Goal: Information Seeking & Learning: Understand process/instructions

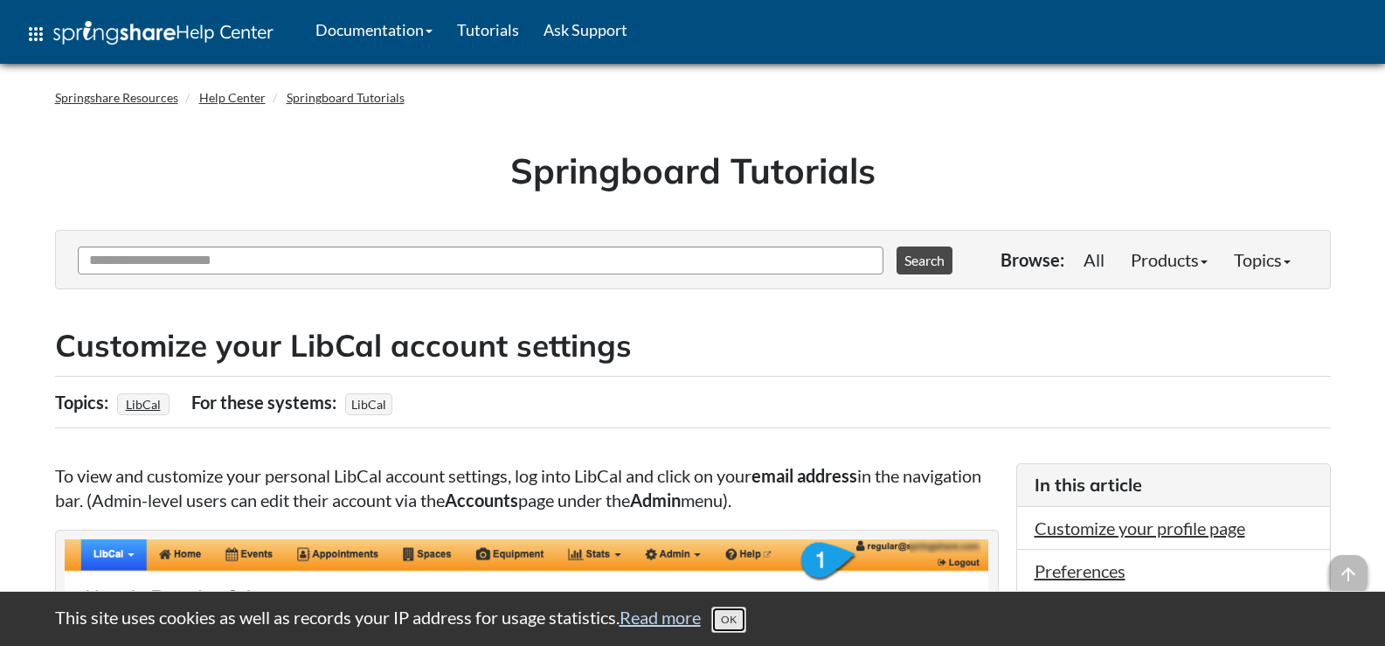
click at [730, 619] on button "OK" at bounding box center [728, 619] width 35 height 26
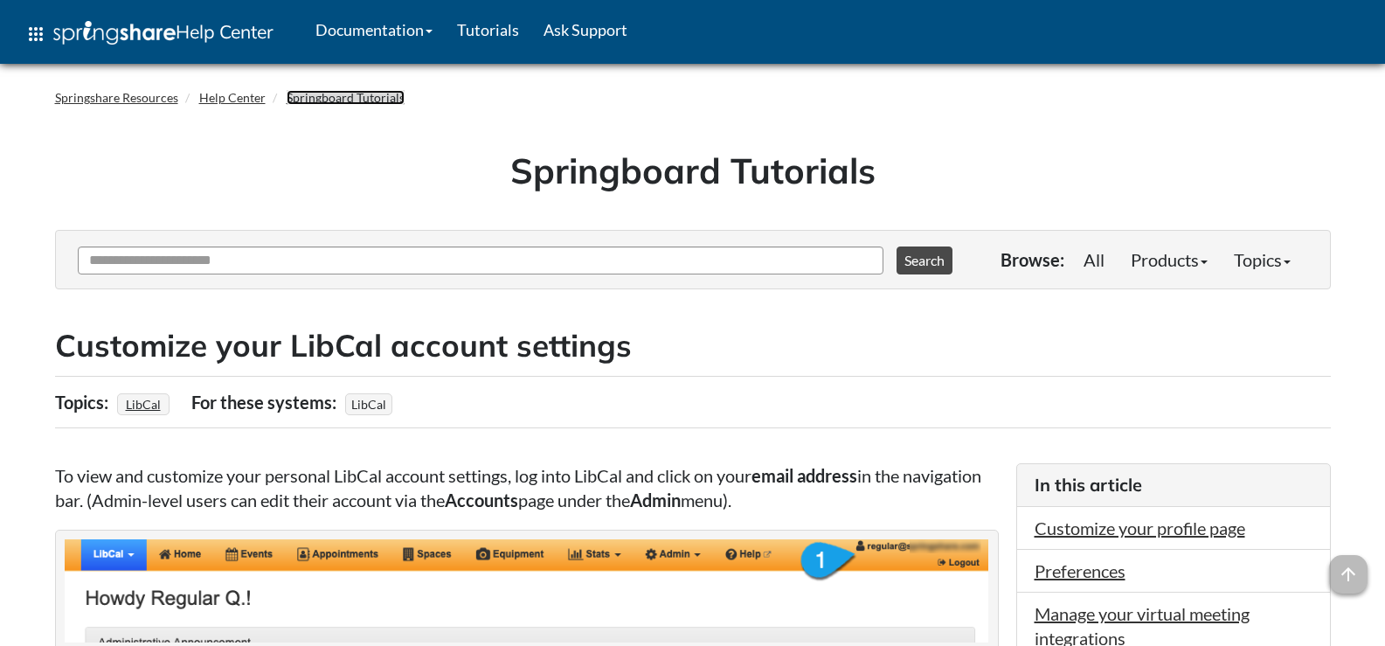
click at [362, 93] on link "Springboard Tutorials" at bounding box center [346, 97] width 118 height 15
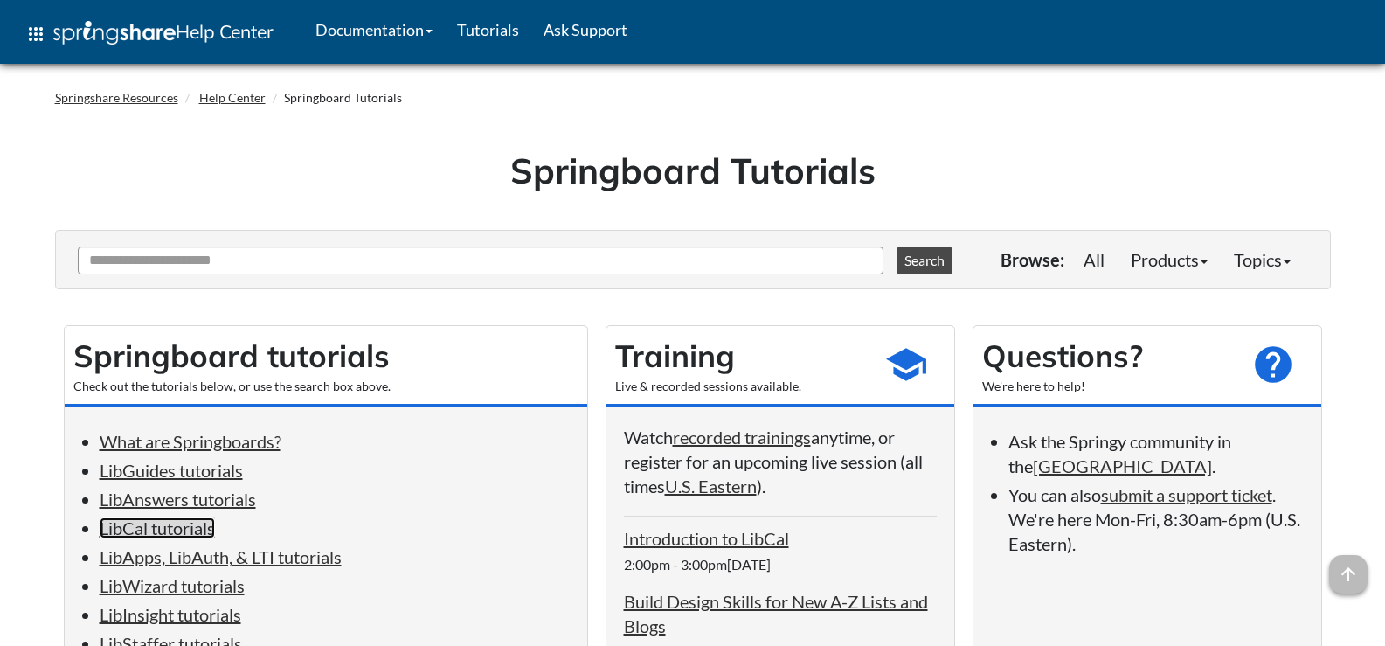
click at [176, 532] on link "LibCal tutorials" at bounding box center [157, 527] width 115 height 21
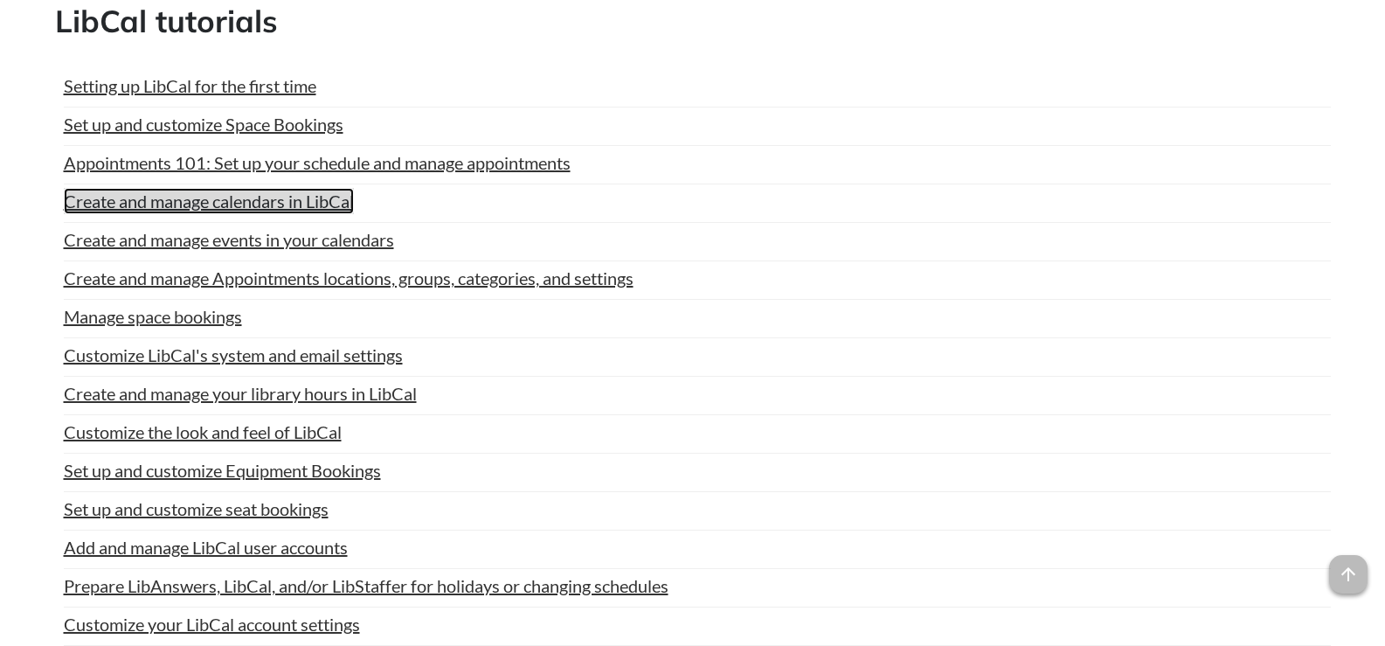
click at [207, 201] on link "Create and manage calendars in LibCal" at bounding box center [209, 201] width 290 height 26
